Goal: Information Seeking & Learning: Learn about a topic

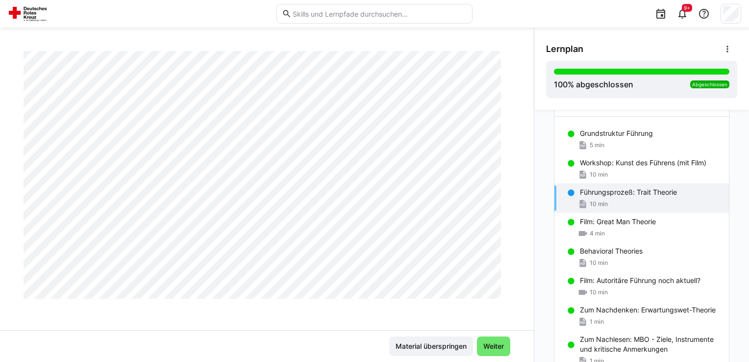
scroll to position [750, 0]
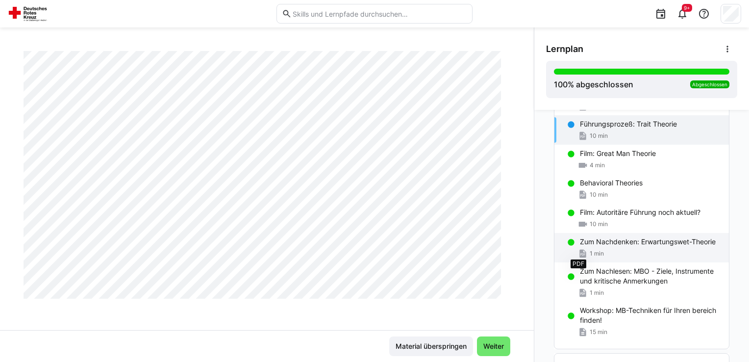
click at [578, 250] on eds-icon at bounding box center [583, 254] width 10 height 10
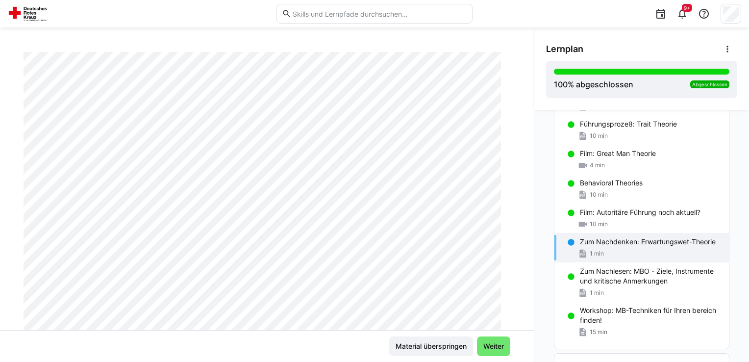
scroll to position [98, 0]
click at [495, 347] on span "Weiter" at bounding box center [494, 346] width 24 height 10
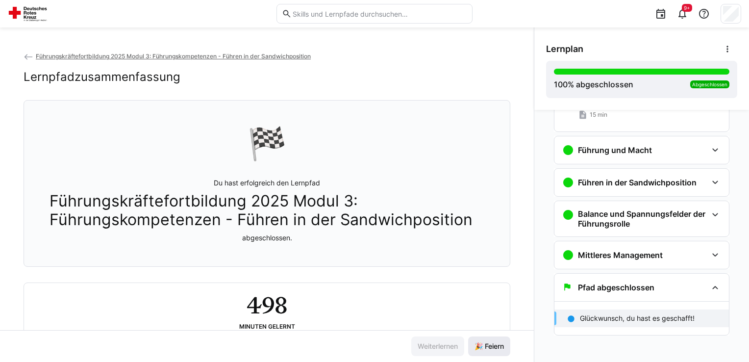
scroll to position [969, 0]
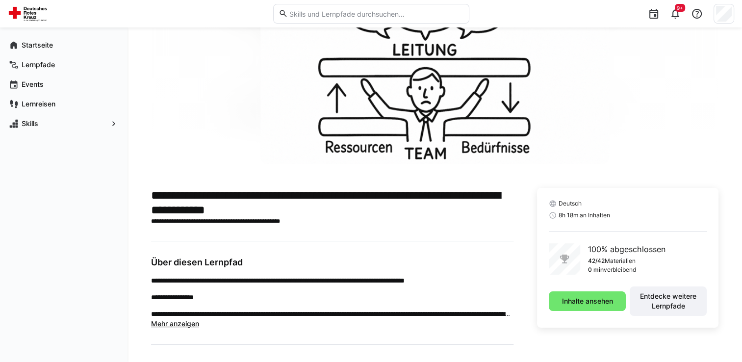
scroll to position [188, 0]
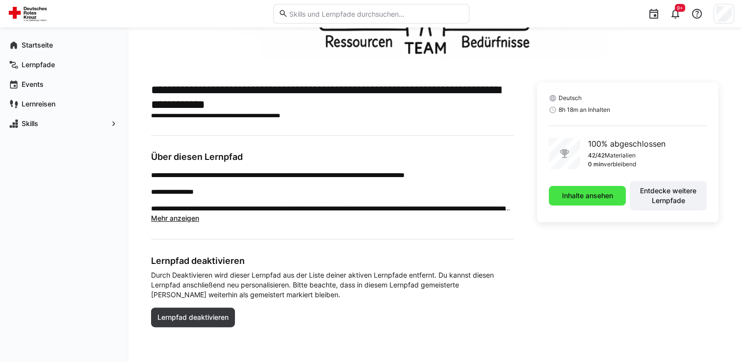
click at [583, 199] on span "Inhalte ansehen" at bounding box center [587, 196] width 54 height 10
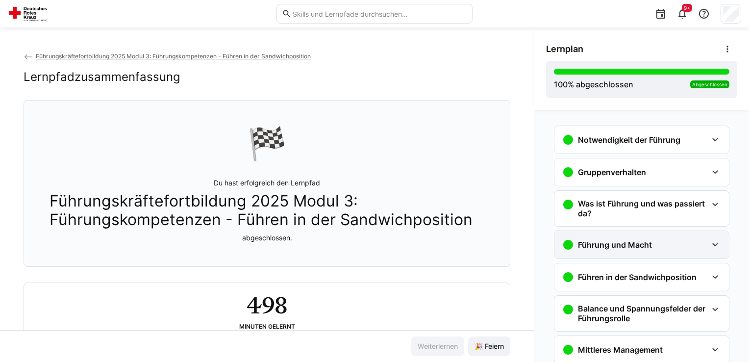
click at [633, 246] on h3 "Führung und Macht" at bounding box center [615, 245] width 74 height 10
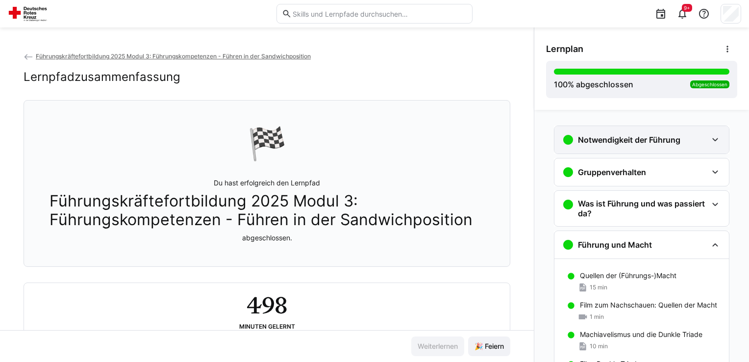
click at [710, 139] on eds-icon at bounding box center [715, 140] width 12 height 12
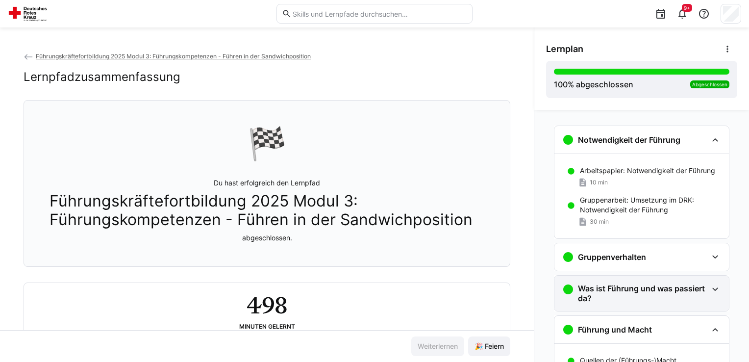
click at [622, 292] on h3 "Was ist Führung und was passiert da?" at bounding box center [642, 293] width 129 height 20
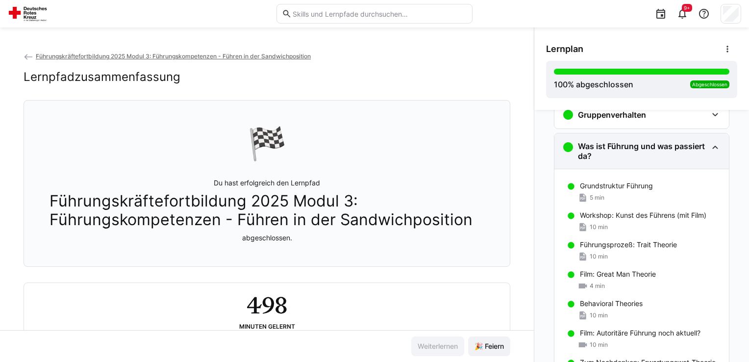
scroll to position [147, 0]
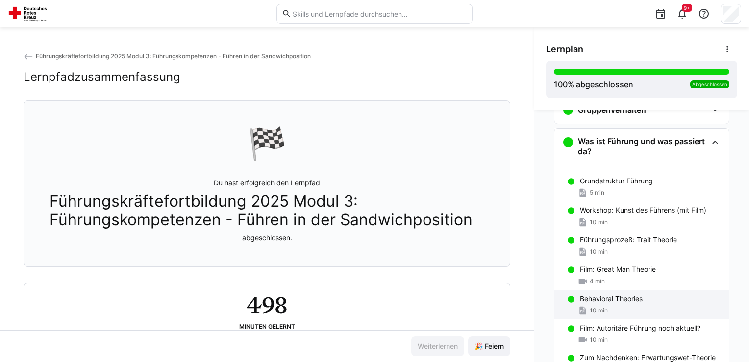
click at [590, 311] on span "10 min" at bounding box center [599, 310] width 18 height 8
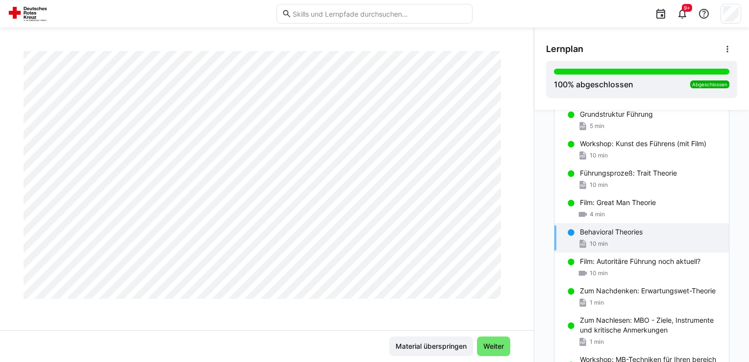
scroll to position [458, 0]
click at [603, 264] on p "Film: Autoritäre Führung noch aktuell?" at bounding box center [640, 261] width 121 height 10
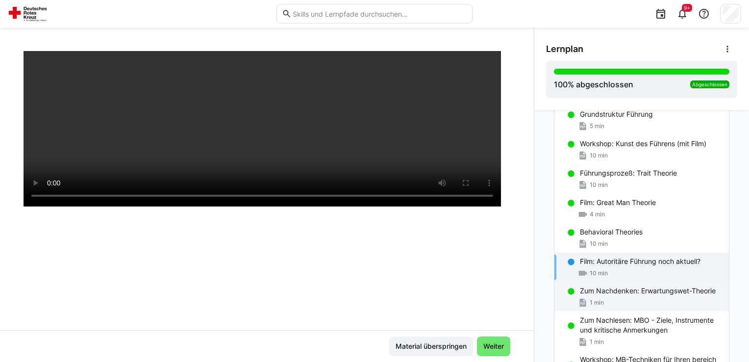
click at [596, 294] on p "Zum Nachdenken: Erwartungswet-Theorie" at bounding box center [648, 291] width 136 height 10
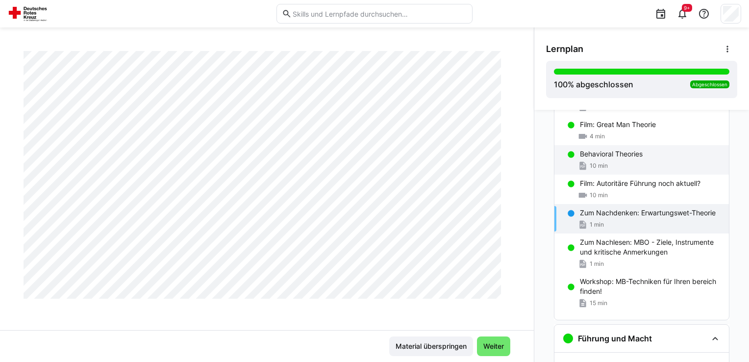
scroll to position [361, 0]
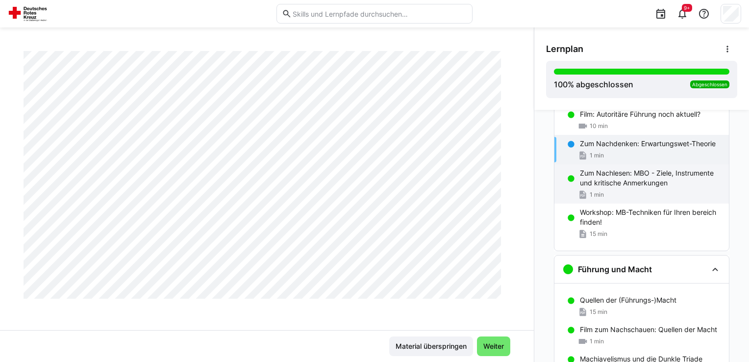
click at [624, 181] on p "Zum Nachlesen: MBO - Ziele, Instrumente und kritische Anmerkungen" at bounding box center [650, 178] width 141 height 20
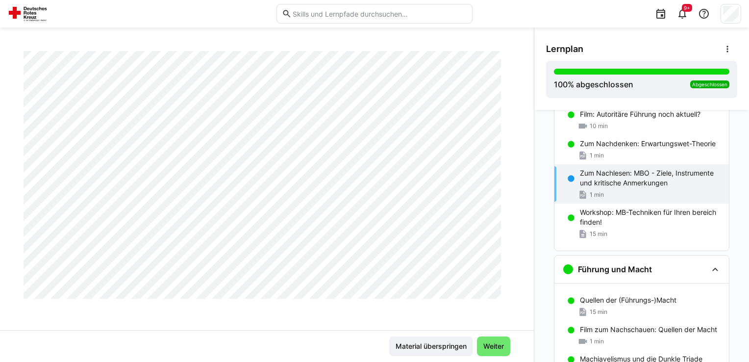
scroll to position [810, 0]
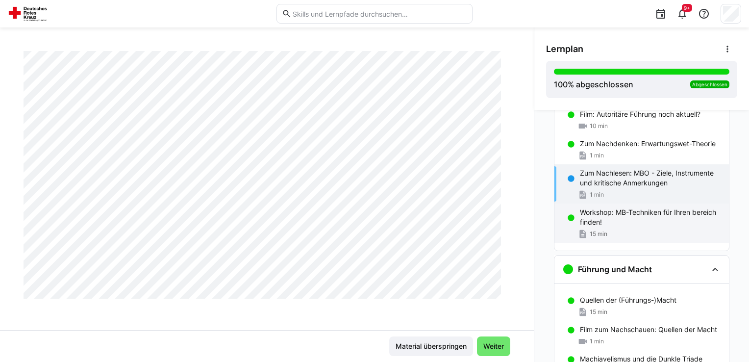
click at [614, 229] on div "15 min" at bounding box center [650, 234] width 141 height 10
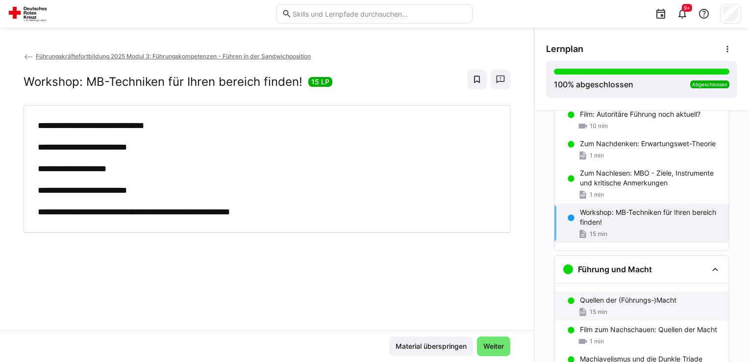
click at [598, 308] on div "Quellen der (Führungs-)Macht 15 min" at bounding box center [641, 305] width 175 height 29
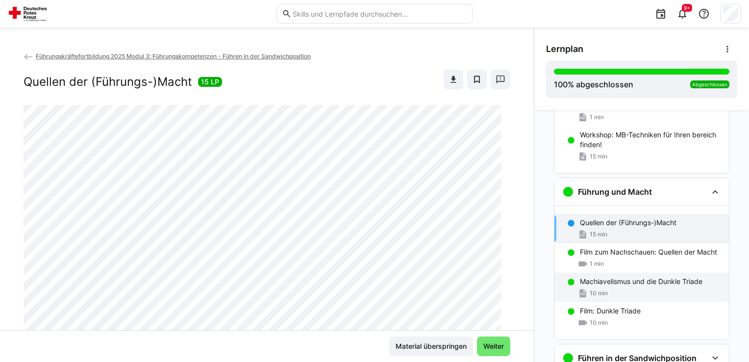
scroll to position [505, 0]
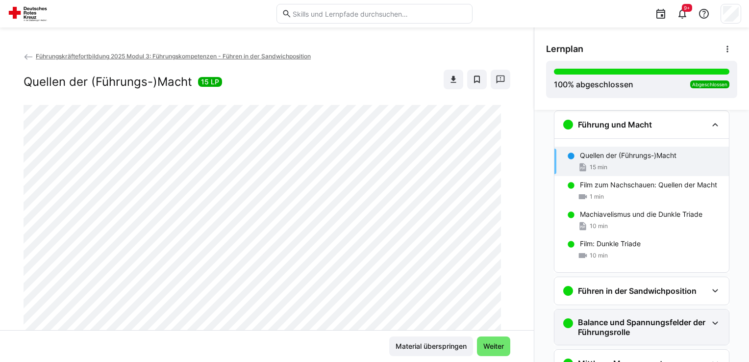
click at [594, 328] on h3 "Balance und Spannungsfelder der Führungsrolle" at bounding box center [642, 327] width 129 height 20
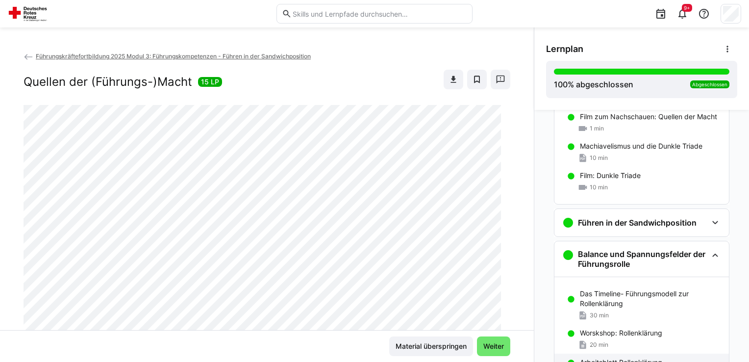
scroll to position [603, 0]
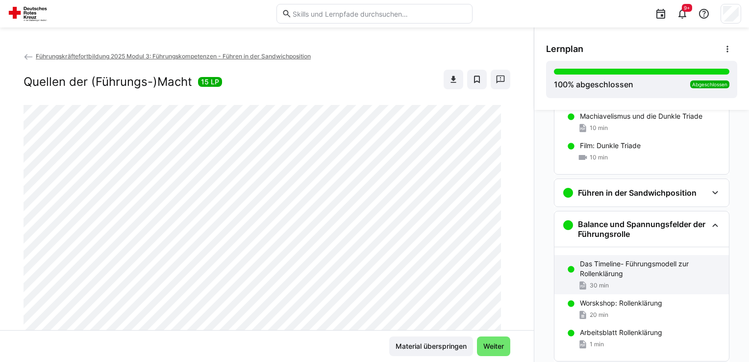
click at [604, 280] on div "30 min" at bounding box center [650, 285] width 141 height 10
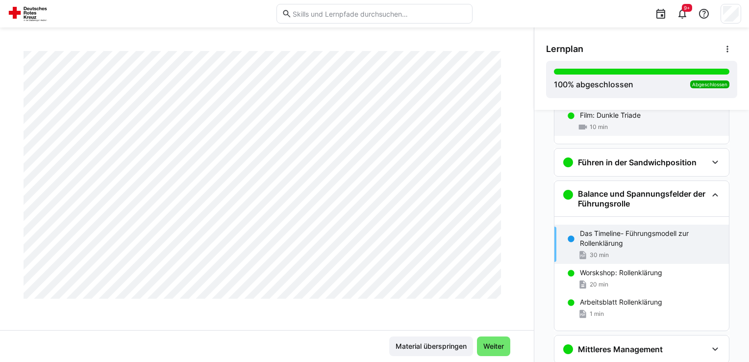
scroll to position [583, 0]
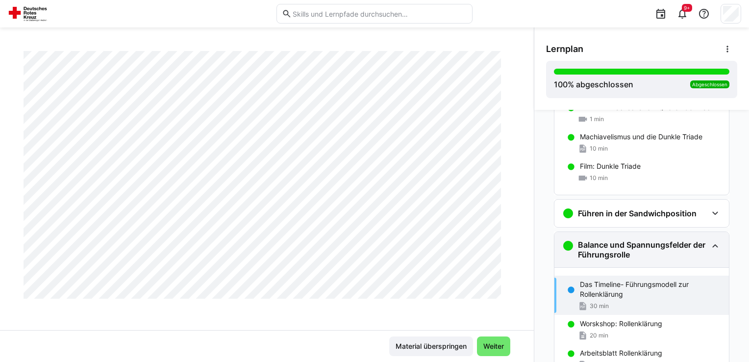
click at [612, 248] on h3 "Balance und Spannungsfelder der Führungsrolle" at bounding box center [642, 250] width 129 height 20
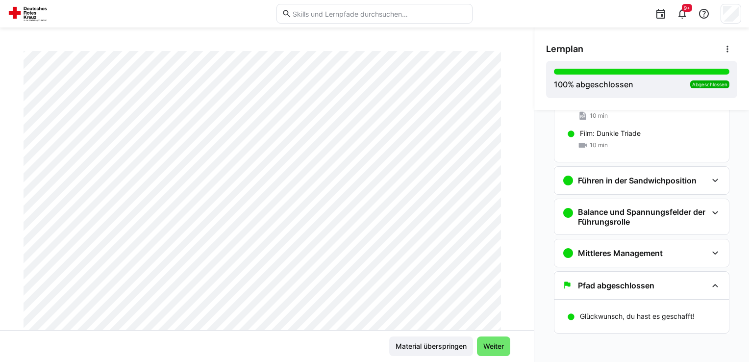
scroll to position [147, 0]
click at [606, 178] on h3 "Führen in der Sandwichposition" at bounding box center [637, 180] width 119 height 10
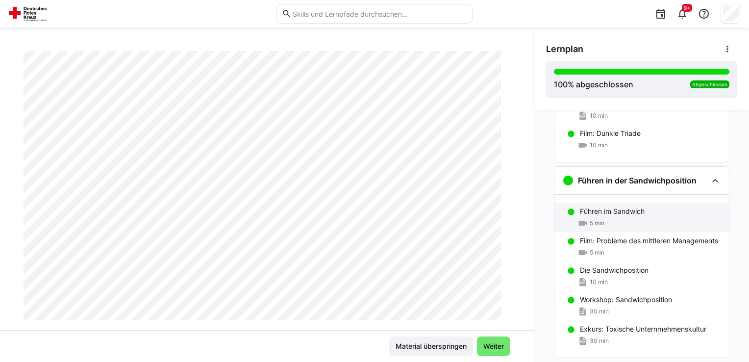
click at [604, 216] on div "Führen im Sandwich 5 min" at bounding box center [641, 216] width 175 height 29
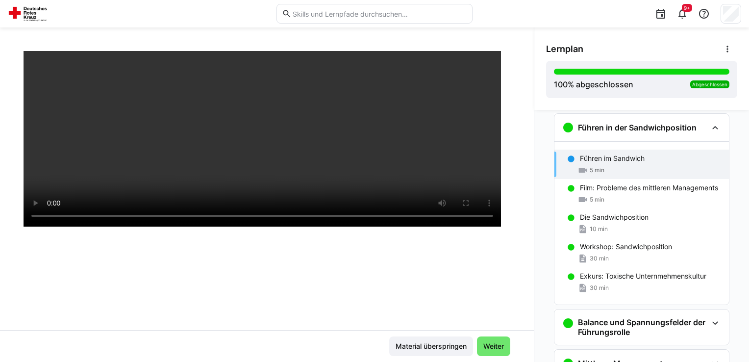
scroll to position [671, 0]
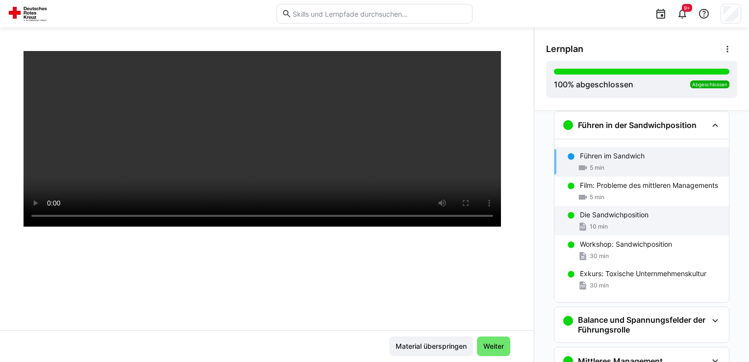
click at [607, 227] on div "10 min" at bounding box center [650, 227] width 141 height 10
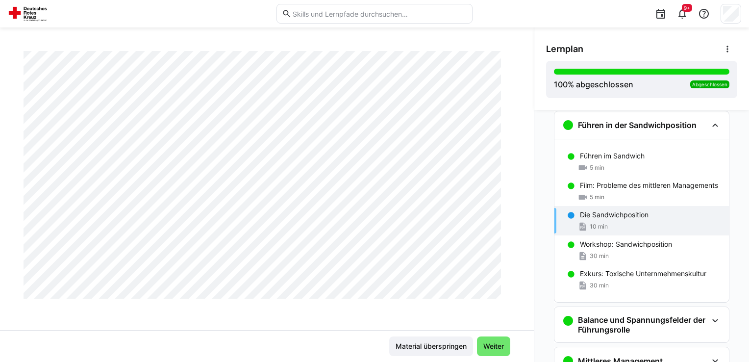
scroll to position [343, 0]
click at [636, 277] on div "Exkurs: Toxische Unternmehmenskultur 30 min" at bounding box center [641, 279] width 175 height 29
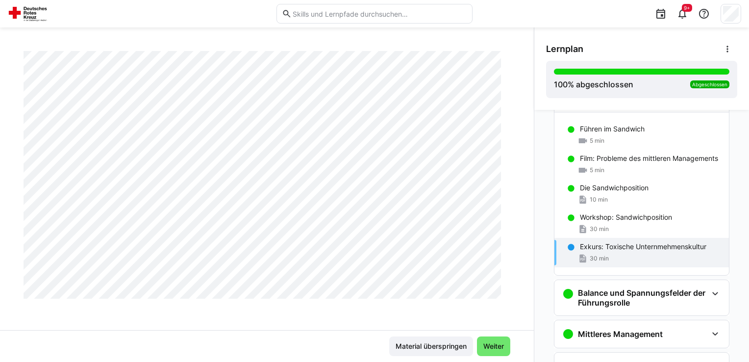
scroll to position [769, 0]
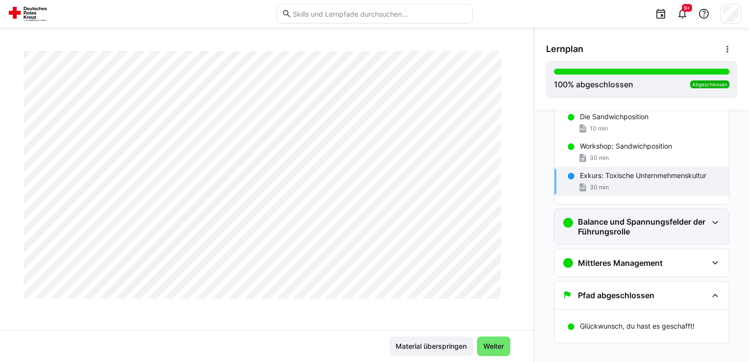
click at [662, 219] on h3 "Balance und Spannungsfelder der Führungsrolle" at bounding box center [642, 227] width 129 height 20
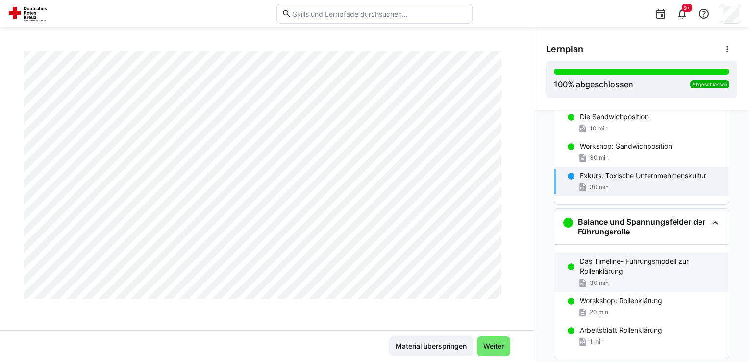
click at [643, 278] on div "30 min" at bounding box center [650, 283] width 141 height 10
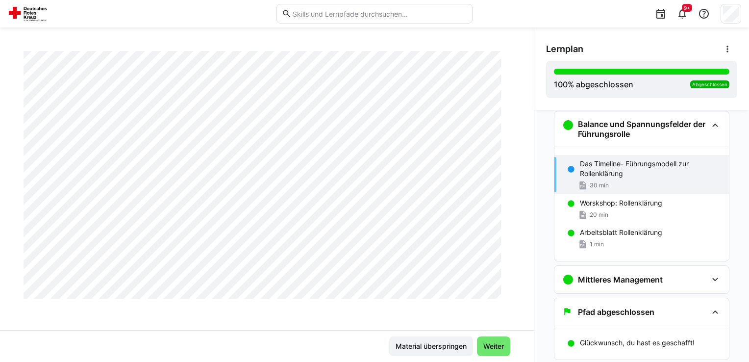
scroll to position [1827, 0]
click at [613, 215] on div "20 min" at bounding box center [650, 215] width 141 height 10
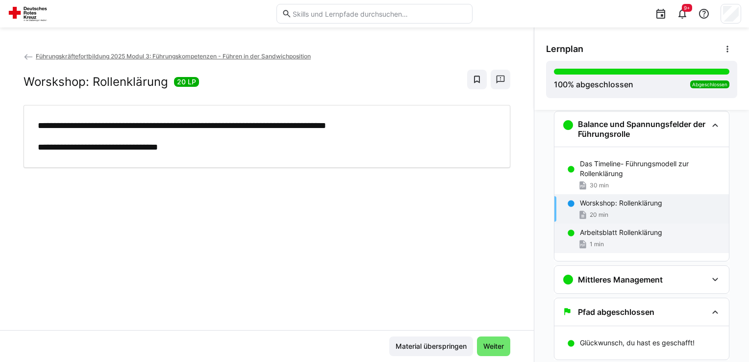
click at [615, 230] on p "Arbeitsblatt Rollenklärung" at bounding box center [621, 232] width 82 height 10
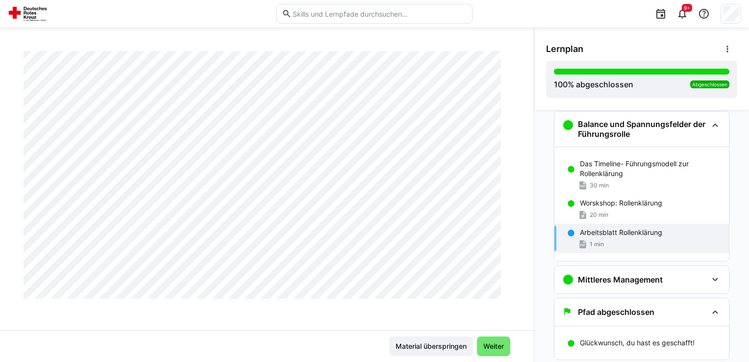
scroll to position [1135, 0]
click at [581, 234] on p "Arbeitsblatt Rollenklärung" at bounding box center [621, 232] width 82 height 10
click at [592, 285] on div "Mittleres Management" at bounding box center [641, 279] width 175 height 27
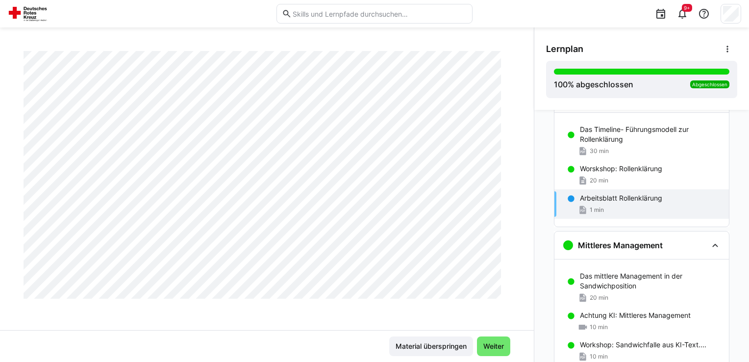
scroll to position [868, 0]
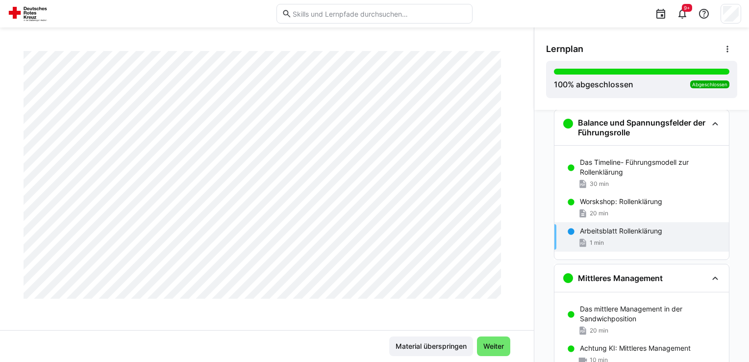
click at [601, 231] on p "Arbeitsblatt Rollenklärung" at bounding box center [621, 231] width 82 height 10
click at [600, 231] on p "Arbeitsblatt Rollenklärung" at bounding box center [621, 231] width 82 height 10
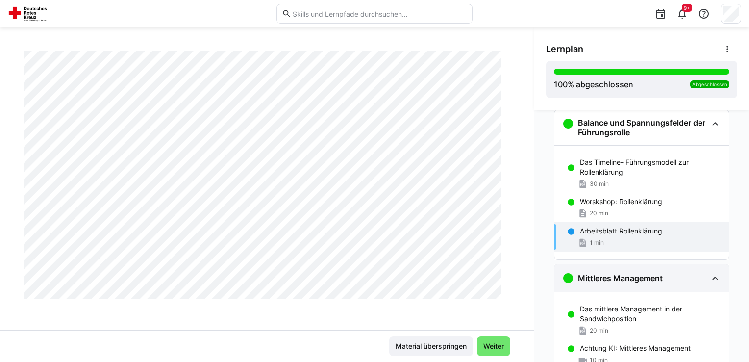
click at [601, 283] on div "Mittleres Management" at bounding box center [641, 277] width 175 height 27
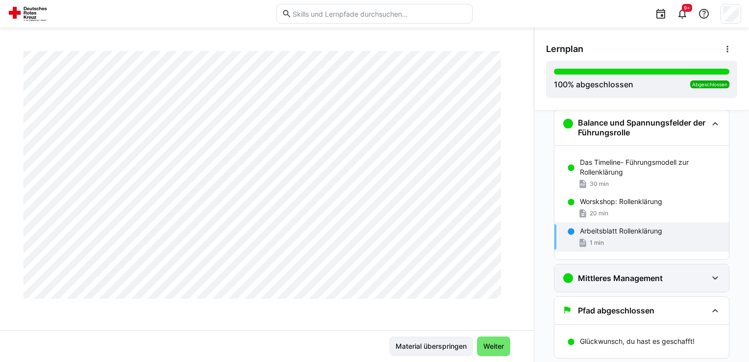
click at [600, 281] on h3 "Mittleres Management" at bounding box center [620, 278] width 85 height 10
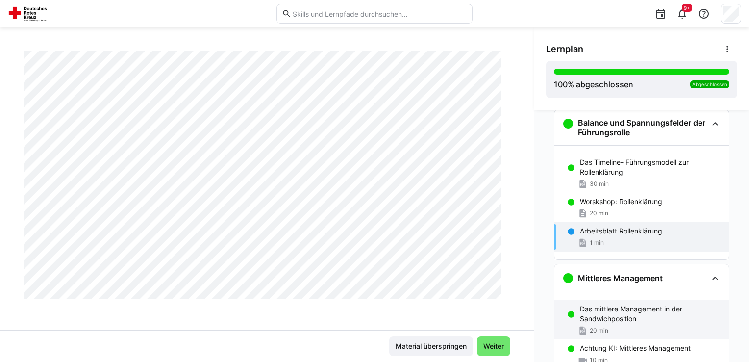
click at [598, 321] on p "Das mittlere Management in der Sandwichposition" at bounding box center [650, 314] width 141 height 20
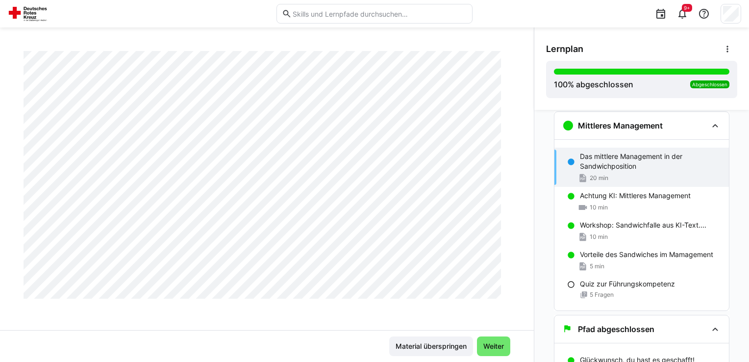
scroll to position [2853, 0]
click at [626, 205] on div "10 min" at bounding box center [650, 207] width 141 height 10
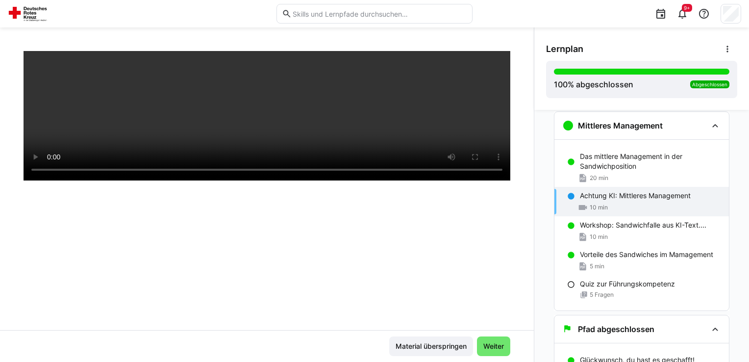
scroll to position [167, 0]
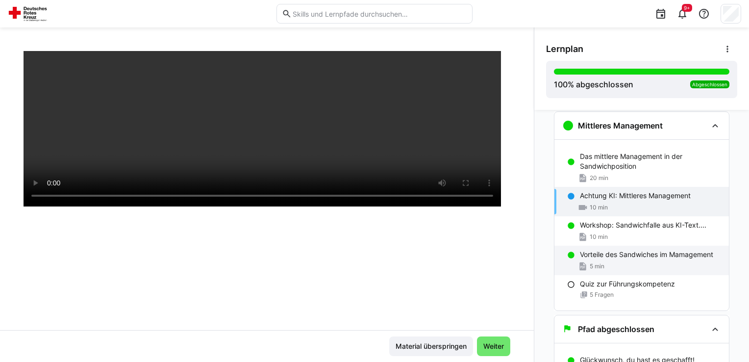
click at [626, 254] on p "Vorteile des Sandwiches im Mamagement" at bounding box center [646, 255] width 133 height 10
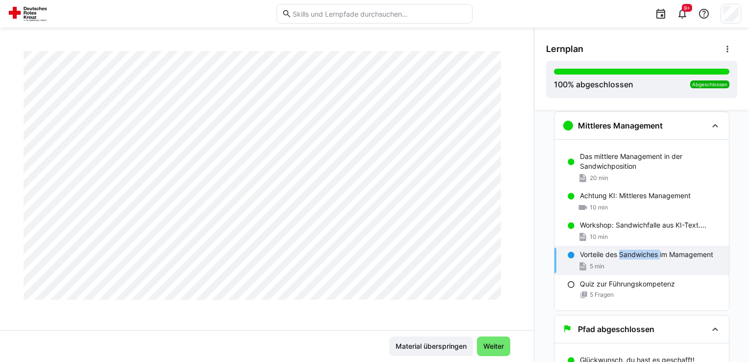
click at [626, 254] on p "Vorteile des Sandwiches im Mamagement" at bounding box center [646, 255] width 133 height 10
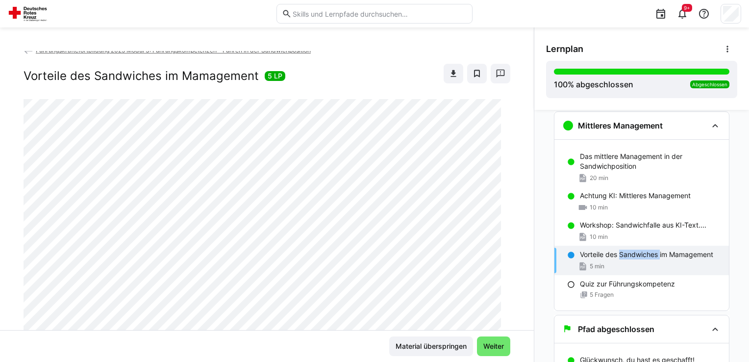
scroll to position [0, 0]
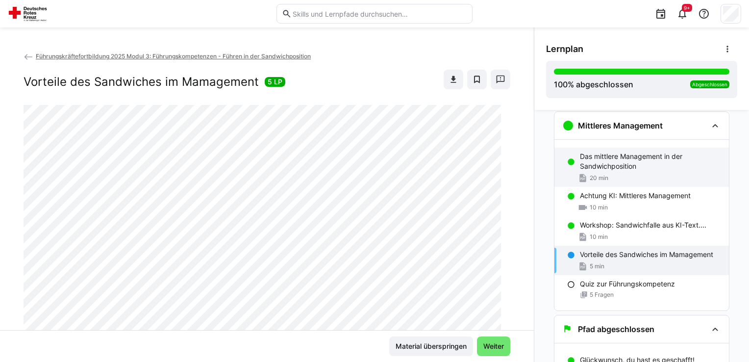
click at [585, 170] on div "Das mittlere Management in der Sandwichposition 20 min" at bounding box center [641, 167] width 175 height 39
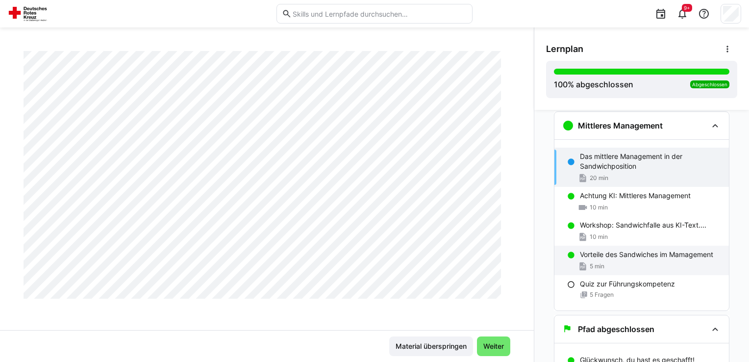
scroll to position [1064, 0]
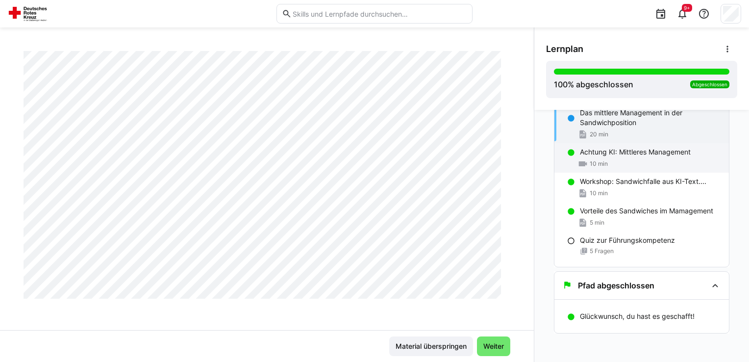
click at [662, 166] on div "10 min" at bounding box center [650, 164] width 141 height 10
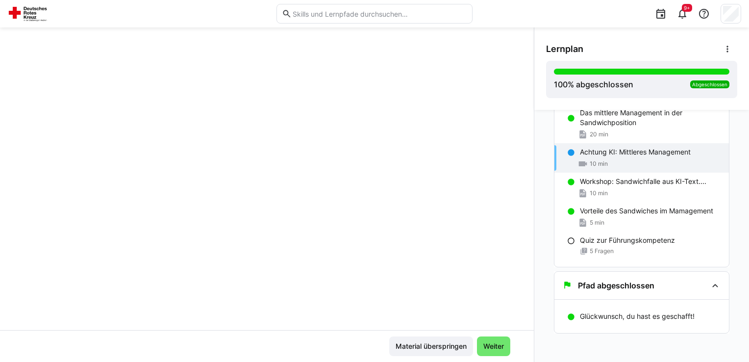
scroll to position [167, 0]
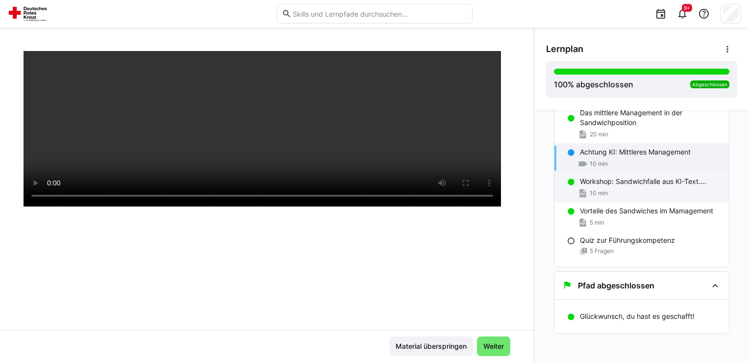
click at [654, 193] on div "10 min" at bounding box center [650, 193] width 141 height 10
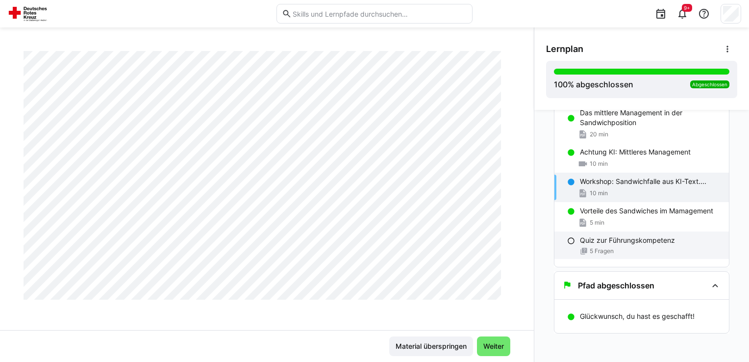
click at [590, 253] on span "5 Fragen" at bounding box center [602, 251] width 24 height 8
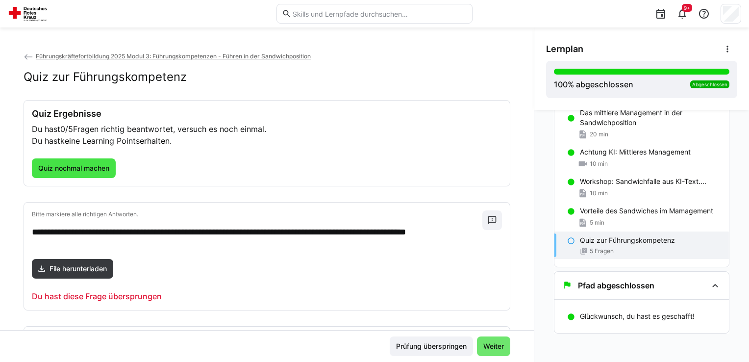
click at [75, 168] on span "Quiz nochmal machen" at bounding box center [74, 168] width 74 height 10
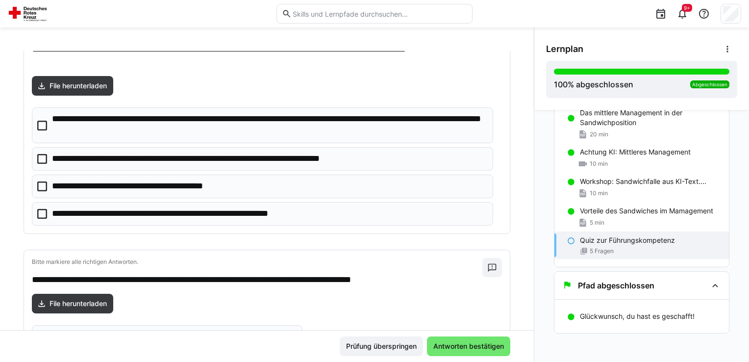
scroll to position [98, 0]
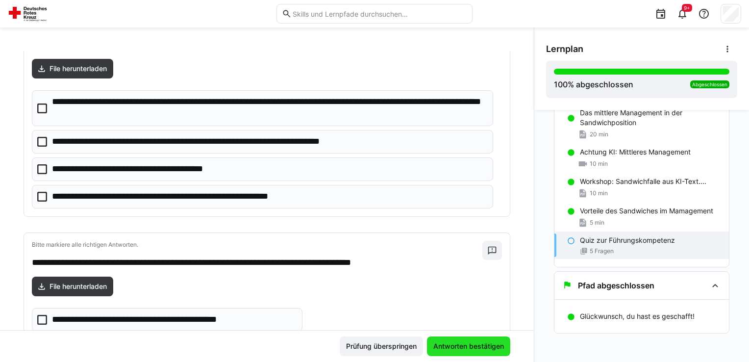
click at [439, 349] on span "Antworten bestätigen" at bounding box center [469, 346] width 74 height 10
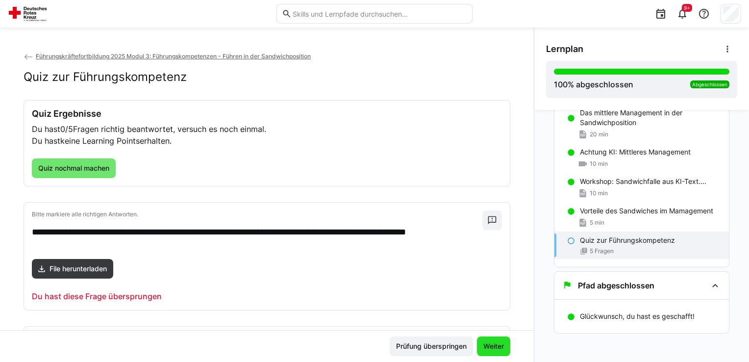
click at [484, 345] on span "Weiter" at bounding box center [494, 346] width 24 height 10
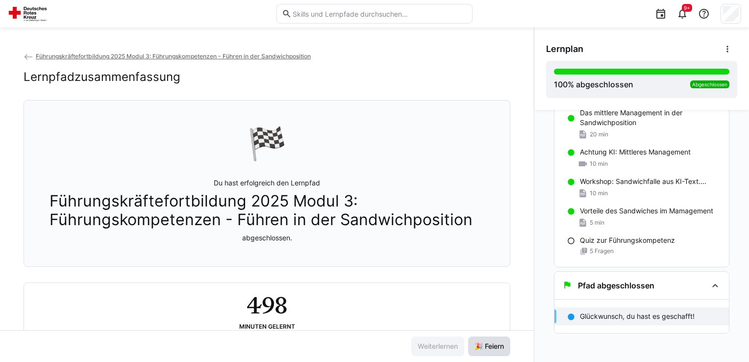
click at [485, 345] on span "🎉 Feiern" at bounding box center [489, 346] width 32 height 10
click at [484, 344] on span "🎉 Feiern" at bounding box center [489, 346] width 32 height 10
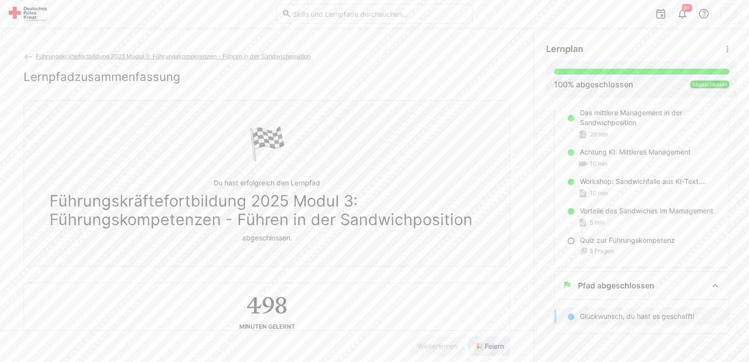
click at [483, 344] on span "🎉 Feiern" at bounding box center [489, 346] width 32 height 10
click at [483, 341] on span "🎉 Feiern" at bounding box center [489, 346] width 32 height 10
click at [482, 340] on span "🎉 Feiern" at bounding box center [489, 346] width 42 height 20
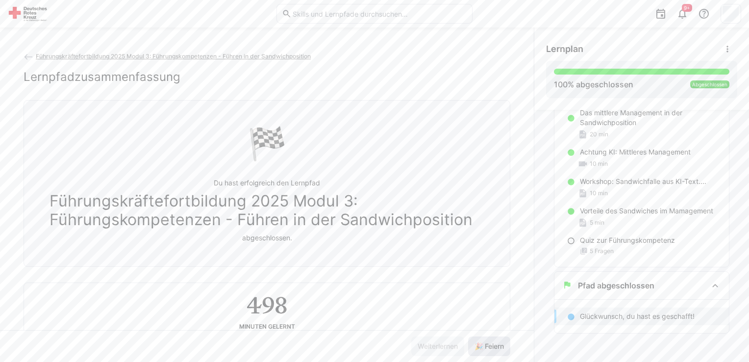
click at [482, 340] on span "🎉 Feiern" at bounding box center [489, 346] width 42 height 20
click at [486, 340] on span "🎉 Feiern" at bounding box center [489, 346] width 42 height 20
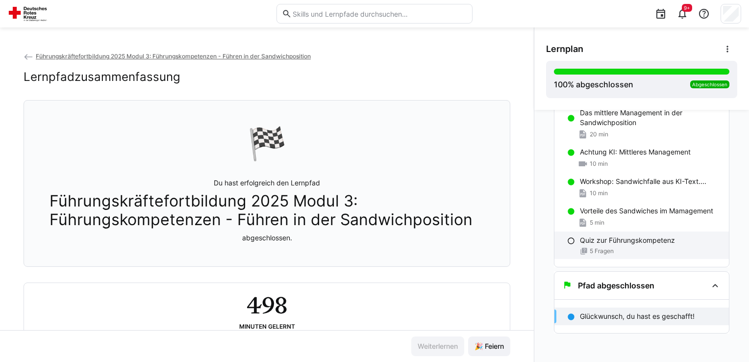
click at [636, 247] on div "5 Fragen" at bounding box center [650, 251] width 141 height 8
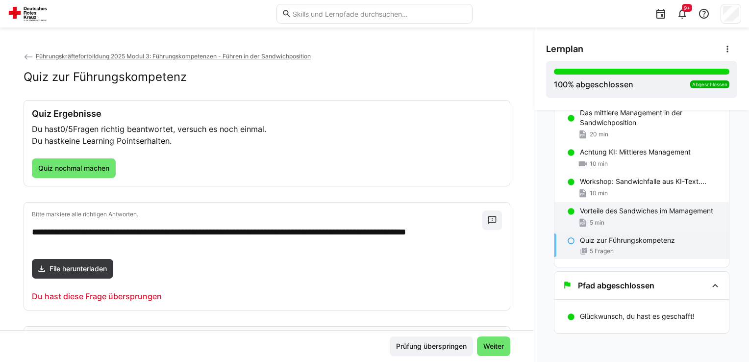
scroll to position [1021, 0]
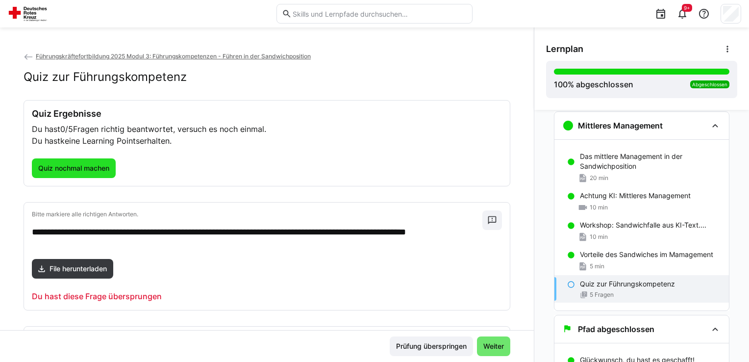
click at [99, 166] on span "Quiz nochmal machen" at bounding box center [74, 168] width 74 height 10
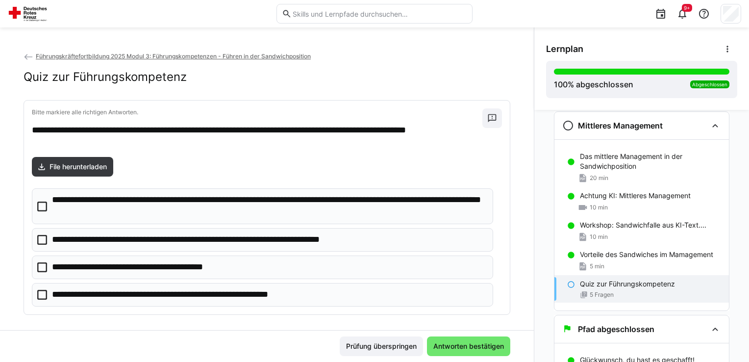
click at [45, 237] on icon at bounding box center [42, 240] width 10 height 10
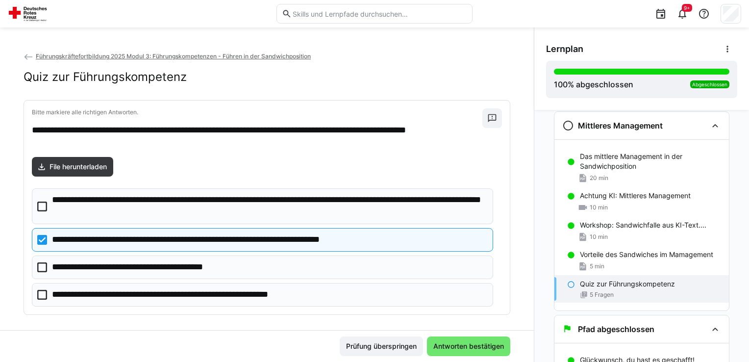
click at [43, 206] on icon at bounding box center [42, 206] width 10 height 10
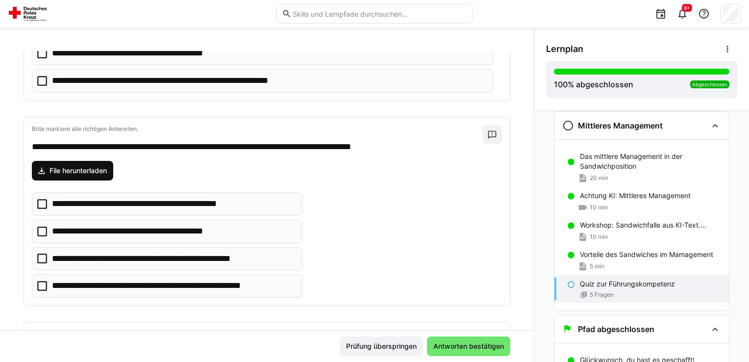
scroll to position [245, 0]
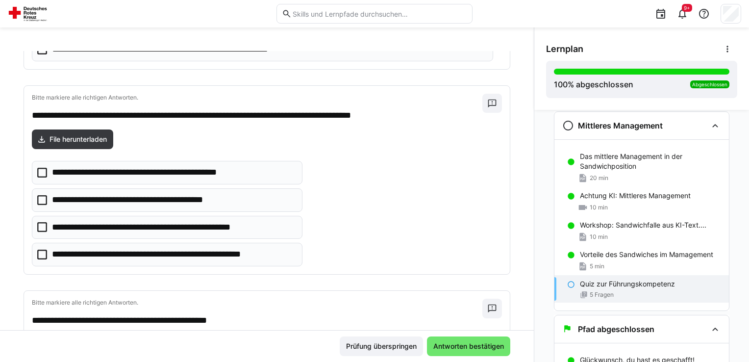
click at [43, 171] on icon at bounding box center [42, 173] width 10 height 10
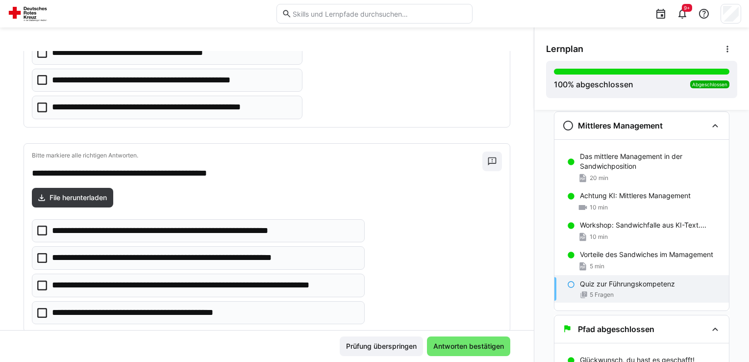
scroll to position [490, 0]
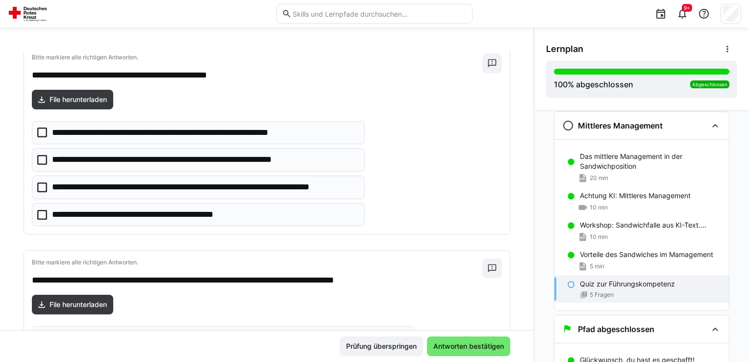
drag, startPoint x: 44, startPoint y: 157, endPoint x: 46, endPoint y: 164, distance: 7.0
click at [46, 164] on eds-checkbox "**********" at bounding box center [198, 160] width 333 height 24
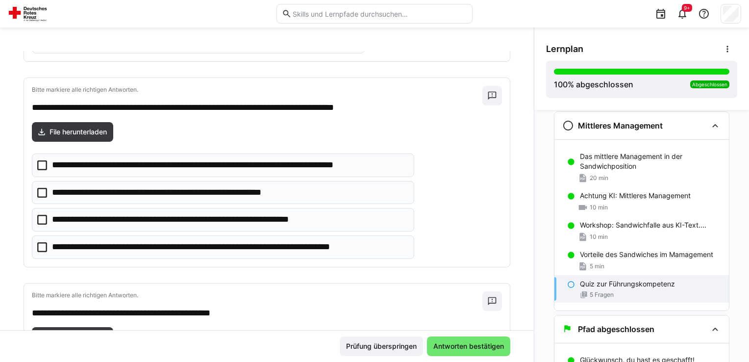
scroll to position [686, 0]
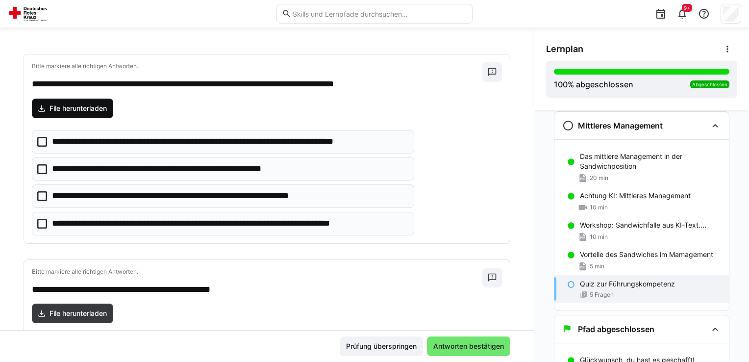
click at [66, 103] on span "File herunterladen" at bounding box center [78, 108] width 60 height 10
click at [84, 103] on span "File herunterladen" at bounding box center [78, 108] width 60 height 10
click at [40, 191] on icon at bounding box center [42, 196] width 10 height 10
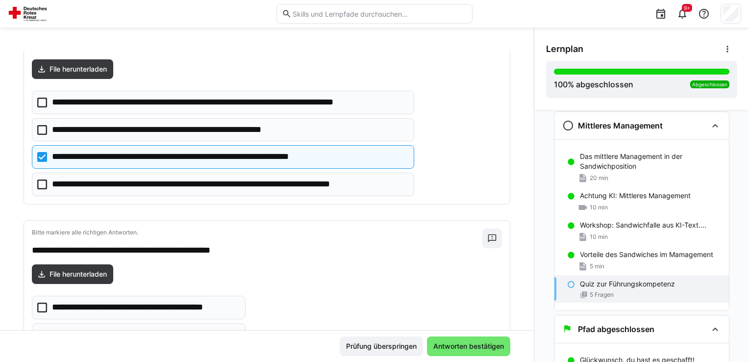
scroll to position [822, 0]
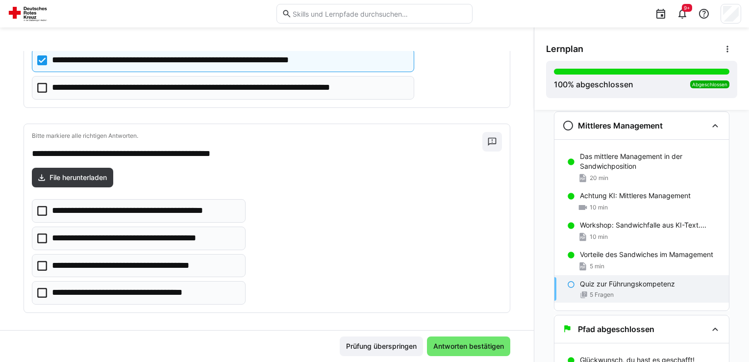
click at [43, 233] on icon at bounding box center [42, 238] width 10 height 10
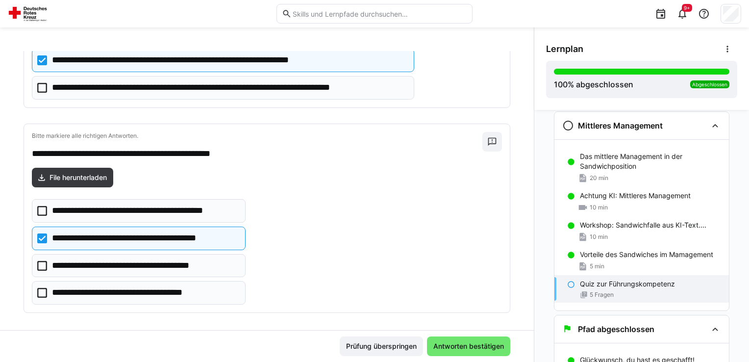
click at [41, 206] on icon at bounding box center [42, 211] width 10 height 10
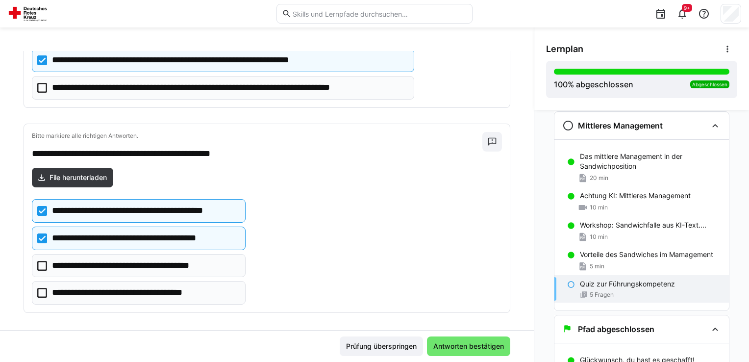
click at [40, 288] on icon at bounding box center [42, 293] width 10 height 10
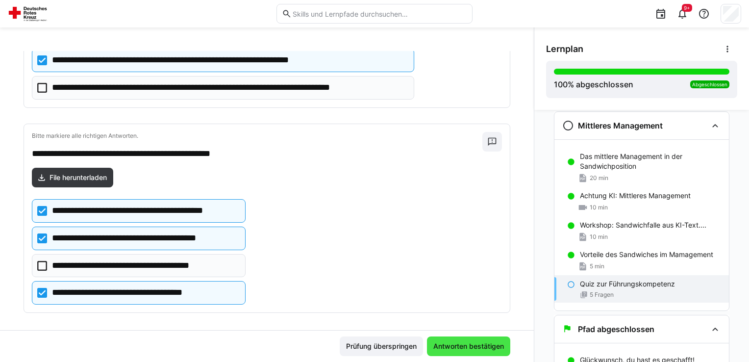
click at [482, 343] on span "Antworten bestätigen" at bounding box center [469, 346] width 74 height 10
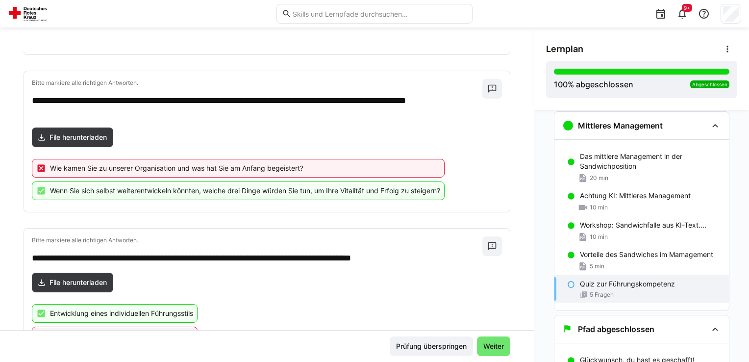
scroll to position [196, 0]
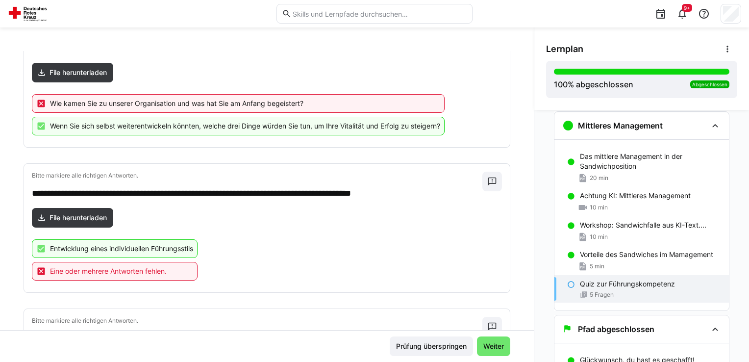
click at [53, 103] on p "Wie kamen Sie zu unserer Organisation und was hat Sie am Anfang begeistert?" at bounding box center [176, 104] width 253 height 10
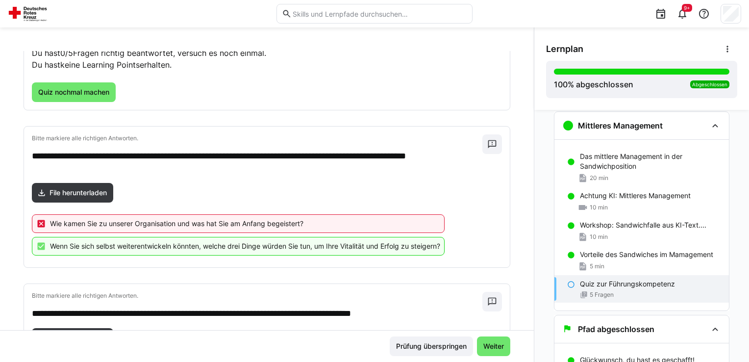
scroll to position [0, 0]
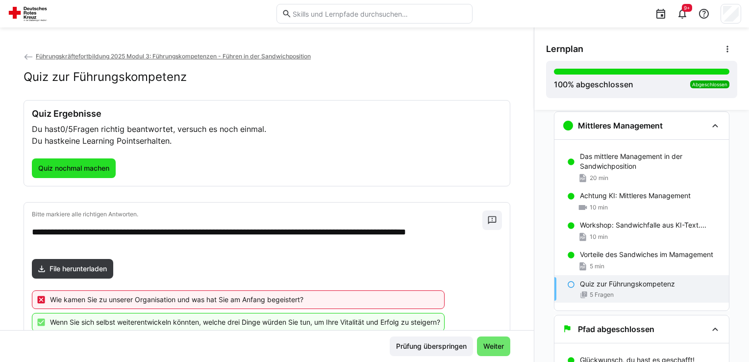
click at [88, 170] on span "Quiz nochmal machen" at bounding box center [74, 168] width 74 height 10
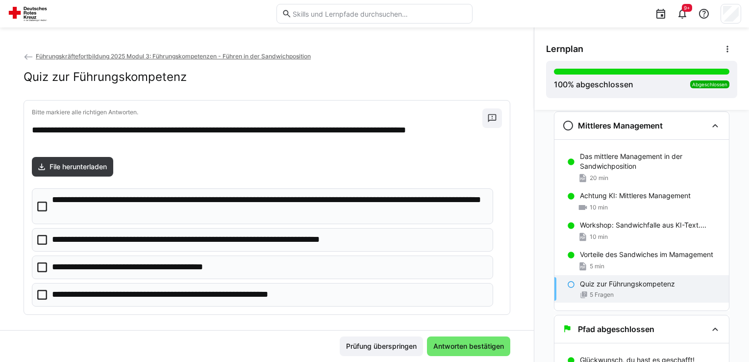
scroll to position [49, 0]
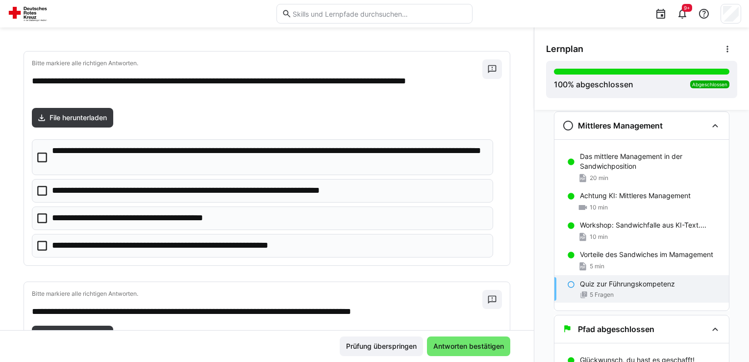
click at [43, 157] on icon at bounding box center [42, 157] width 10 height 10
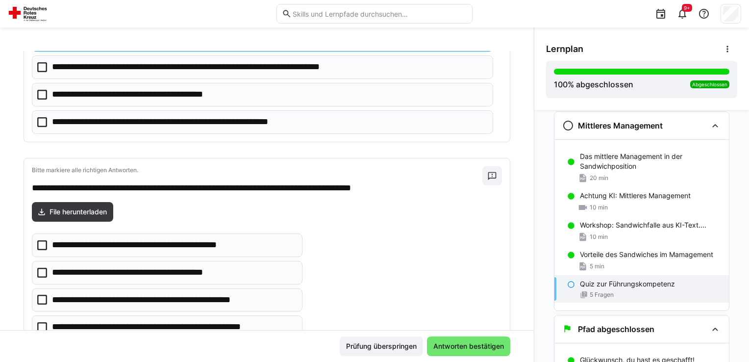
scroll to position [196, 0]
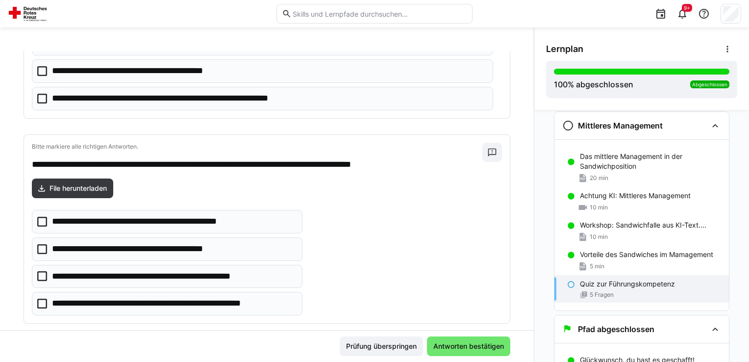
click at [43, 219] on icon at bounding box center [42, 222] width 10 height 10
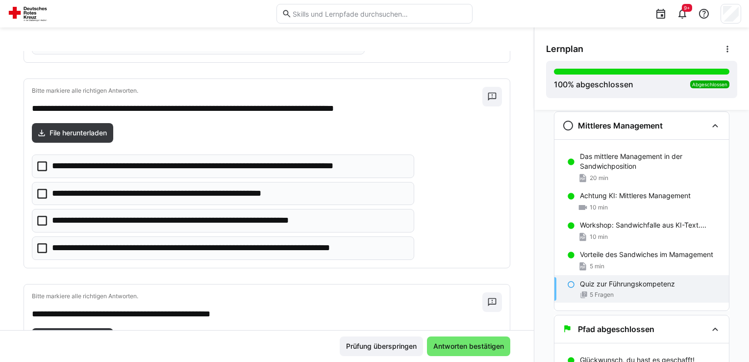
scroll to position [637, 0]
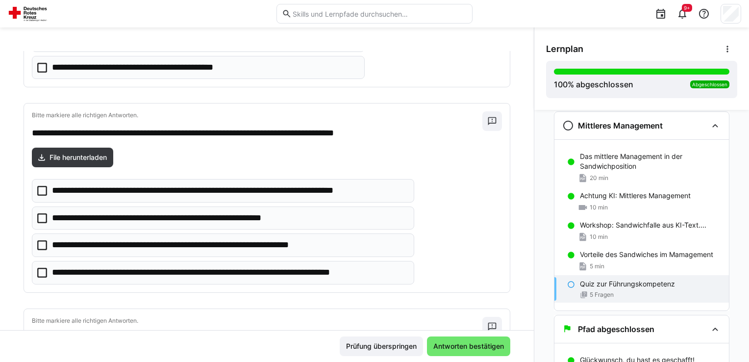
click at [40, 242] on icon at bounding box center [42, 245] width 10 height 10
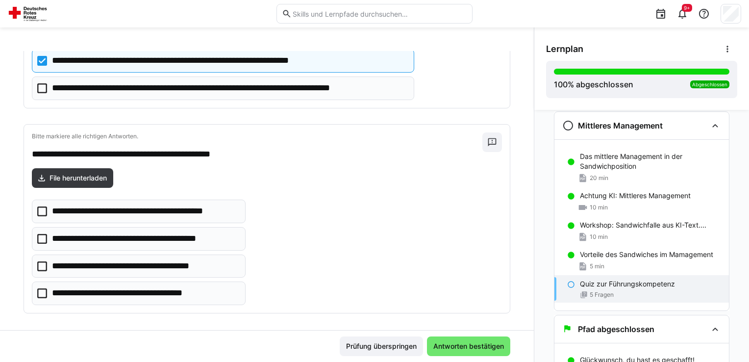
scroll to position [822, 0]
click at [37, 262] on icon at bounding box center [42, 266] width 10 height 10
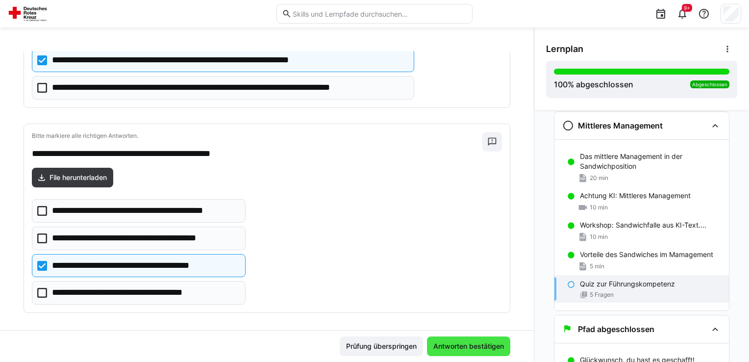
click at [451, 346] on span "Antworten bestätigen" at bounding box center [469, 346] width 74 height 10
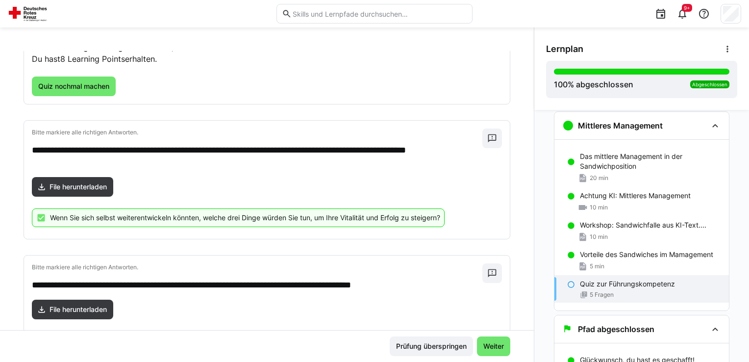
scroll to position [0, 0]
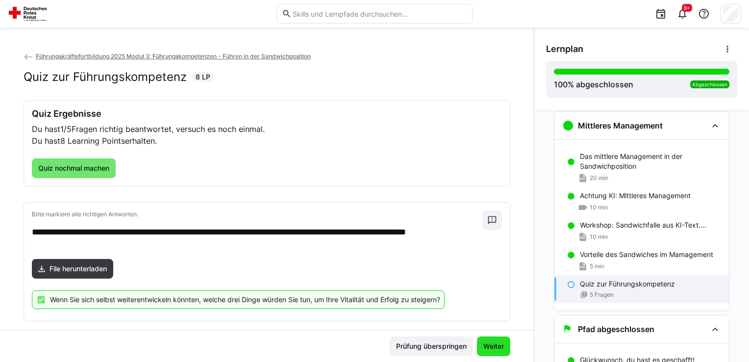
click at [482, 341] on span "Weiter" at bounding box center [494, 346] width 24 height 10
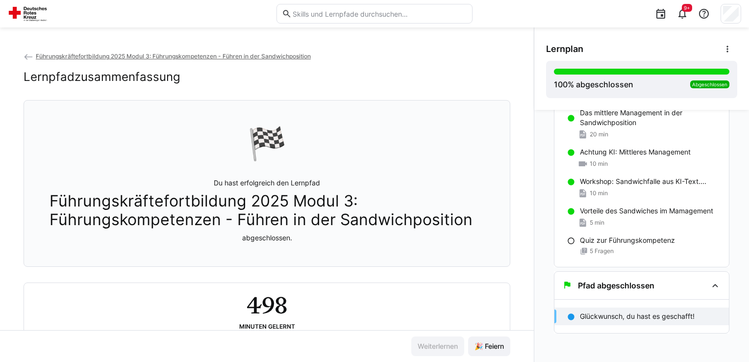
scroll to position [34, 0]
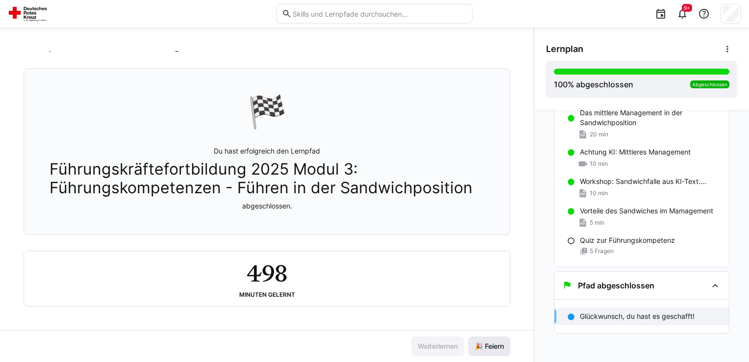
click at [483, 352] on span "🎉 Feiern" at bounding box center [489, 346] width 42 height 20
click at [616, 315] on p "Glückwunsch, du hast es geschafft!" at bounding box center [637, 316] width 115 height 10
click at [468, 352] on span "🎉 Feiern" at bounding box center [489, 346] width 42 height 20
click at [476, 350] on span "🎉 Feiern" at bounding box center [489, 346] width 32 height 10
